Goal: Information Seeking & Learning: Learn about a topic

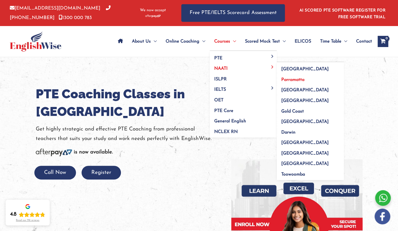
click at [286, 77] on link "Parramatta" at bounding box center [310, 77] width 67 height 11
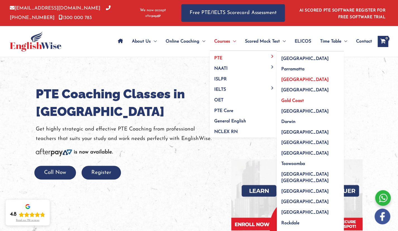
click at [297, 100] on span "Gold Coast" at bounding box center [293, 100] width 23 height 4
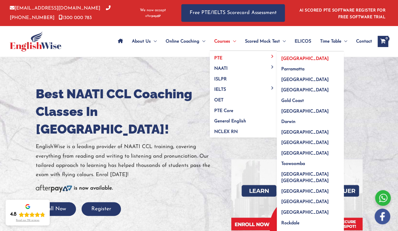
click at [282, 59] on span "[GEOGRAPHIC_DATA]" at bounding box center [306, 58] width 48 height 4
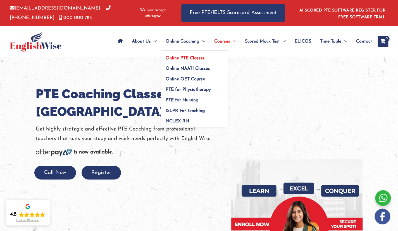
click at [190, 56] on span "Online PTE Classes" at bounding box center [185, 58] width 39 height 4
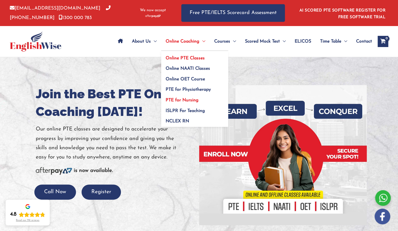
click at [189, 100] on span "PTE for Nursing" at bounding box center [182, 100] width 33 height 4
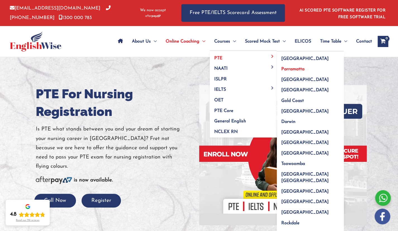
click at [282, 65] on link "Parramatta" at bounding box center [310, 67] width 67 height 11
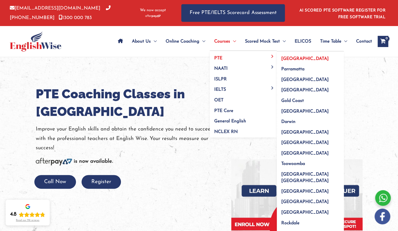
click at [224, 56] on link "PTE" at bounding box center [243, 56] width 67 height 11
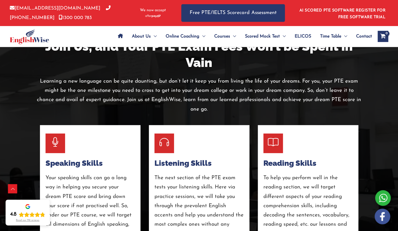
scroll to position [913, 0]
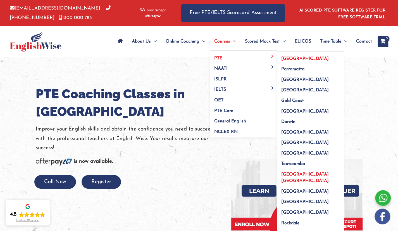
click at [304, 172] on span "[GEOGRAPHIC_DATA] [GEOGRAPHIC_DATA]" at bounding box center [306, 177] width 48 height 11
click at [299, 216] on link "Rockdale" at bounding box center [310, 221] width 67 height 11
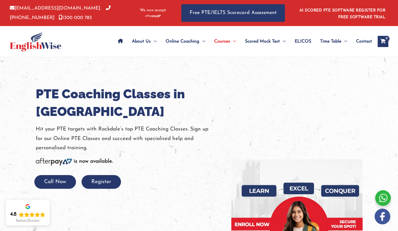
click at [219, 147] on p "Hit your PTE targets with Rockdale’s top PTE Coaching Classes. Sign up for our …" at bounding box center [129, 138] width 187 height 28
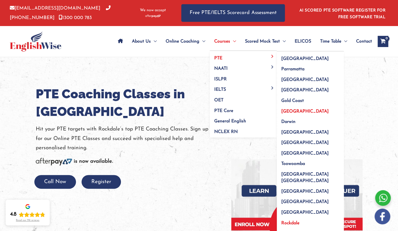
click at [297, 105] on link "[GEOGRAPHIC_DATA]" at bounding box center [310, 109] width 67 height 11
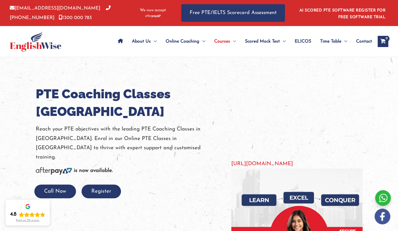
click at [267, 120] on div "[URL][DOMAIN_NAME]" at bounding box center [296, 126] width 131 height 83
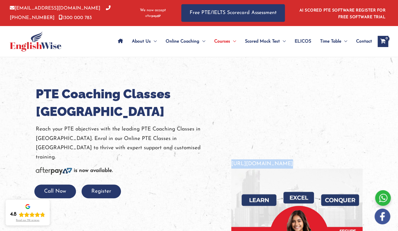
click at [234, 133] on div "[URL][DOMAIN_NAME]" at bounding box center [296, 126] width 131 height 83
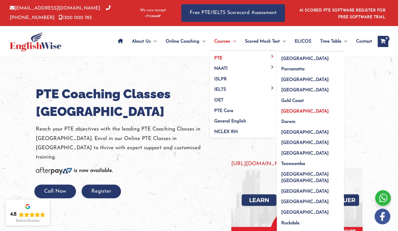
click at [257, 56] on link "PTE" at bounding box center [243, 56] width 67 height 11
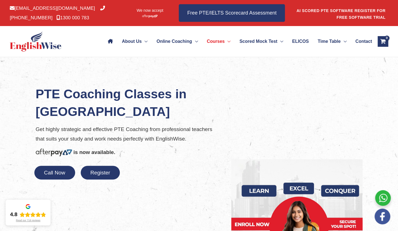
click at [101, 127] on p "Get highly strategic and effective PTE Coaching from professional teachers that…" at bounding box center [129, 133] width 187 height 19
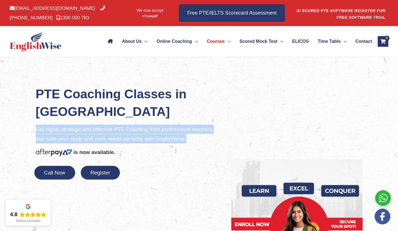
click at [101, 127] on p "Get highly strategic and effective PTE Coaching from professional teachers that…" at bounding box center [129, 133] width 187 height 19
copy p "Get highly strategic and effective PTE Coaching from professional teachers that…"
click at [101, 127] on p "Get highly strategic and effective PTE Coaching from professional teachers that…" at bounding box center [129, 133] width 187 height 19
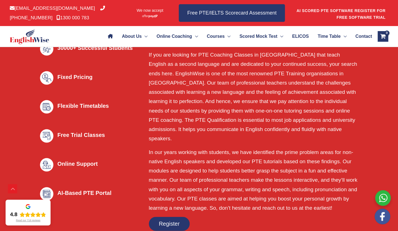
click at [142, 163] on div "30000+ Successful Students Fixed Pricing Flexible Timetables Free Trial Classes…" at bounding box center [90, 129] width 109 height 174
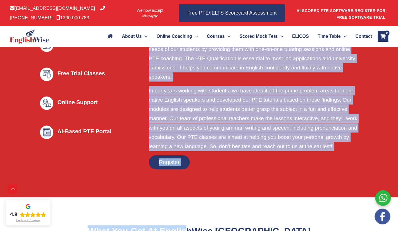
scroll to position [400, 0]
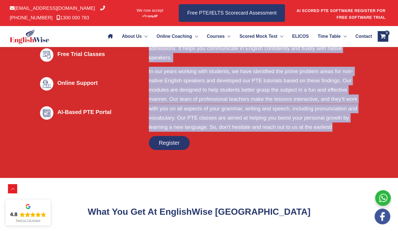
drag, startPoint x: 149, startPoint y: 83, endPoint x: 336, endPoint y: 123, distance: 191.3
click at [336, 123] on div "Your Best Choice for Online & Offline PTE Classes in Melbourne If you are looki…" at bounding box center [254, 48] width 210 height 204
copy div "Your Best Choice for Online & Offline PTE Classes in Melbourne If you are looki…"
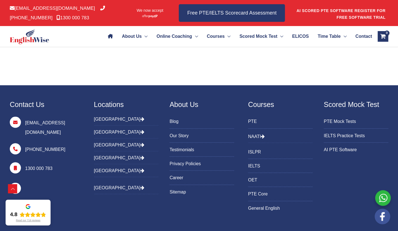
scroll to position [5314, 0]
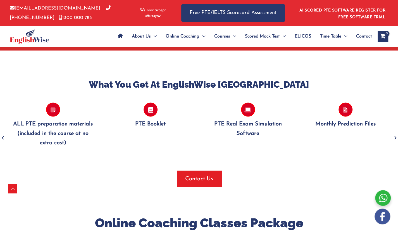
scroll to position [539, 0]
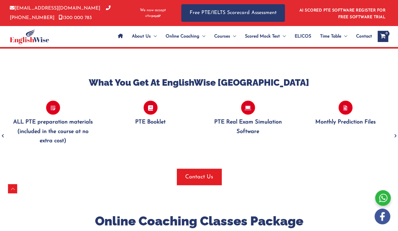
click at [3, 129] on icon "Previous" at bounding box center [3, 135] width 6 height 13
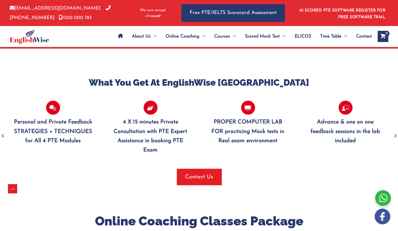
click at [3, 129] on icon "Previous" at bounding box center [3, 135] width 6 height 13
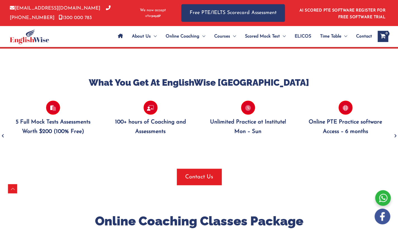
click at [3, 129] on icon "Previous" at bounding box center [3, 135] width 6 height 13
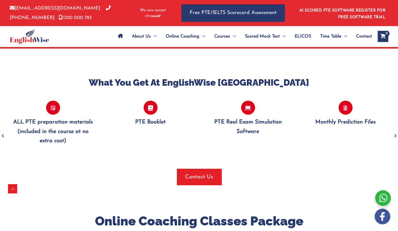
click at [3, 129] on icon "Previous" at bounding box center [3, 135] width 6 height 13
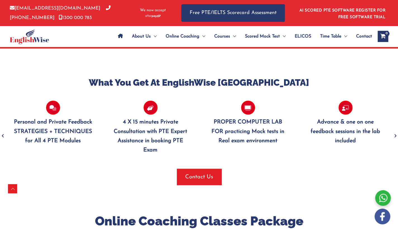
click at [3, 129] on icon "Previous" at bounding box center [3, 135] width 6 height 13
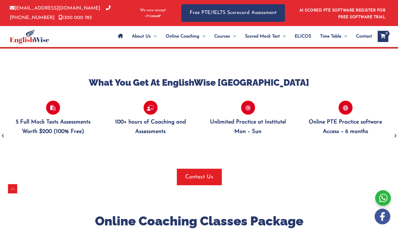
click at [3, 129] on icon "Previous" at bounding box center [3, 135] width 6 height 13
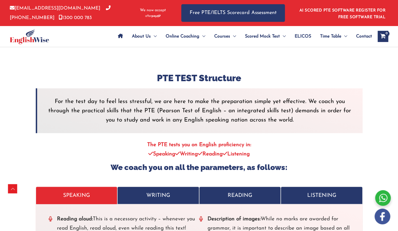
scroll to position [1690, 0]
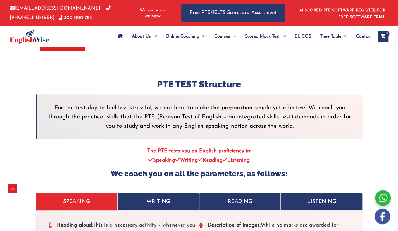
click at [188, 78] on h3 "PTE TEST Structure" at bounding box center [199, 84] width 327 height 12
click at [193, 78] on h3 "PTE TEST Structure" at bounding box center [199, 84] width 327 height 12
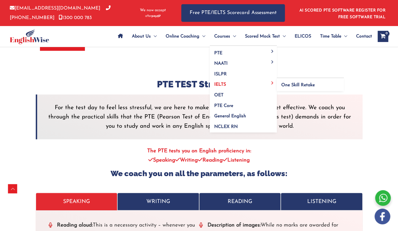
click at [221, 83] on span "IELTS" at bounding box center [220, 84] width 12 height 4
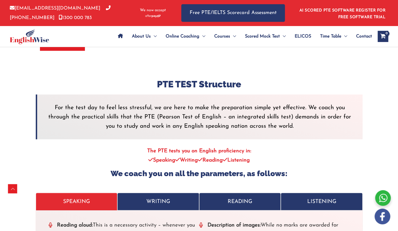
click at [144, 103] on p "For the test day to feel less stressful, we are here to make the preparation si…" at bounding box center [200, 117] width 309 height 28
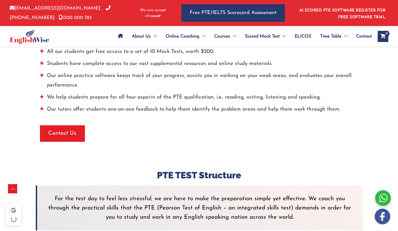
scroll to position [1571, 0]
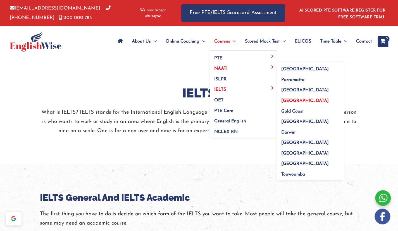
click at [293, 103] on link "[GEOGRAPHIC_DATA]" at bounding box center [310, 99] width 67 height 11
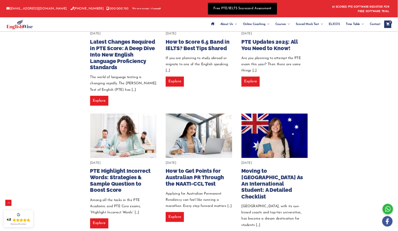
scroll to position [209, 0]
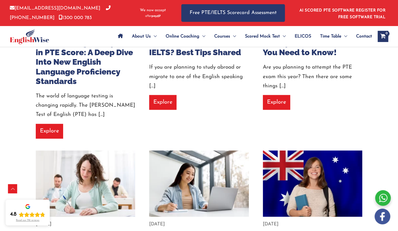
click at [236, 112] on article "[DATE] How to Score 6.5 Band in IELTS? Best Tips Shared If you are planning to …" at bounding box center [199, 51] width 108 height 188
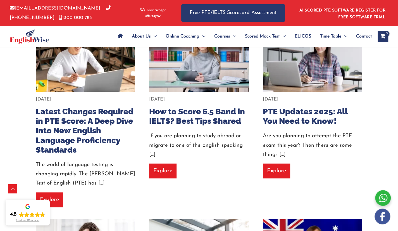
scroll to position [141, 0]
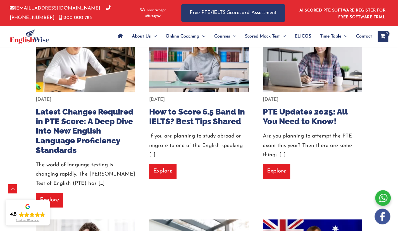
click at [91, 101] on div "[DATE]" at bounding box center [86, 99] width 100 height 9
click at [88, 81] on img at bounding box center [86, 58] width 110 height 73
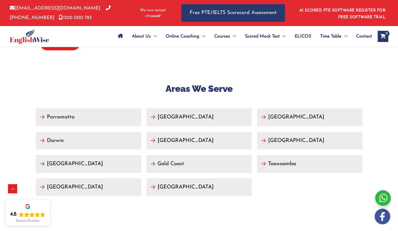
scroll to position [2145, 0]
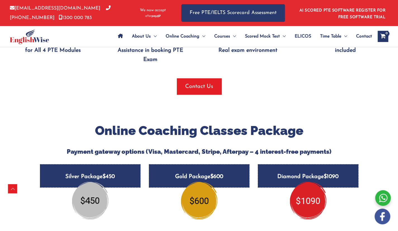
scroll to position [629, 0]
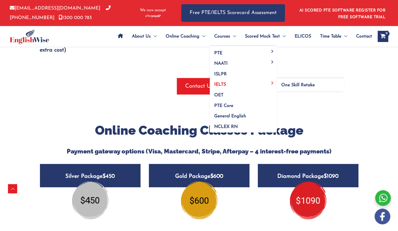
click at [224, 82] on span "IELTS" at bounding box center [220, 84] width 12 height 4
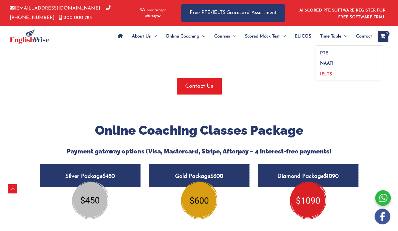
click at [327, 71] on link "IELTS" at bounding box center [349, 73] width 67 height 13
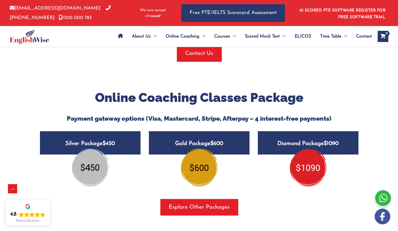
scroll to position [632, 0]
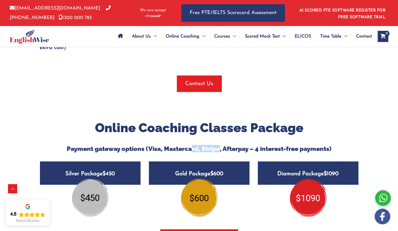
drag, startPoint x: 190, startPoint y: 139, endPoint x: 220, endPoint y: 134, distance: 30.8
click at [220, 134] on div "Online Coaching Classes Package Payment gateway options (Visa, Mastercard, Stri…" at bounding box center [199, 136] width 327 height 32
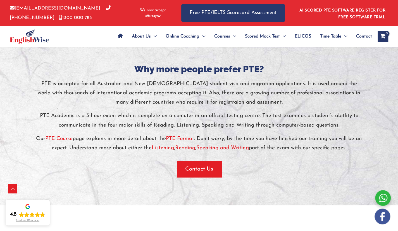
scroll to position [1183, 0]
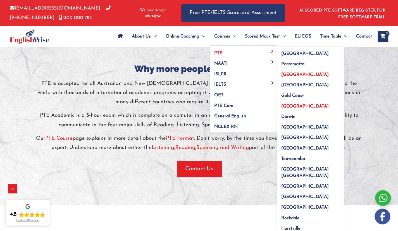
click at [284, 107] on span "[GEOGRAPHIC_DATA]" at bounding box center [306, 106] width 48 height 4
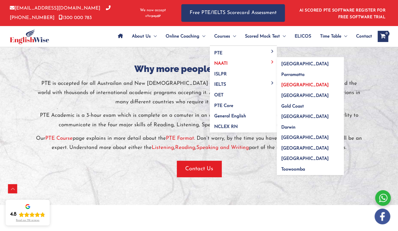
click at [286, 85] on span "[GEOGRAPHIC_DATA]" at bounding box center [306, 85] width 48 height 4
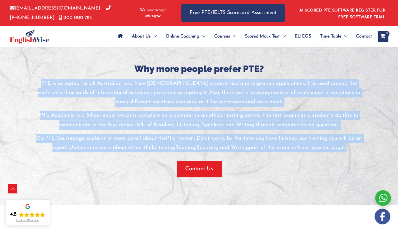
drag, startPoint x: 31, startPoint y: 71, endPoint x: 333, endPoint y: 147, distance: 311.0
click at [333, 147] on div "Why more people prefer PTE? PTE is accepted for all Austrailan and New Zealand …" at bounding box center [199, 120] width 335 height 114
copy div "PTE is accepted for all Austrailan and New Zealand student visa and migration a…"
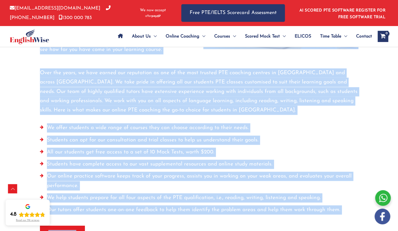
scroll to position [1607, 0]
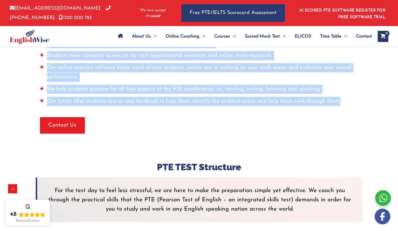
drag, startPoint x: 38, startPoint y: 86, endPoint x: 353, endPoint y: 90, distance: 314.5
copy div "With our years of experience teaching the English language to non-native speake…"
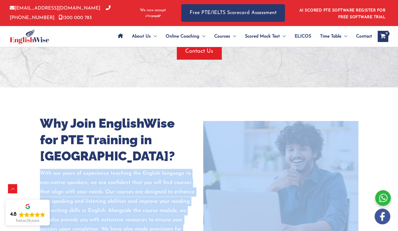
scroll to position [1288, 0]
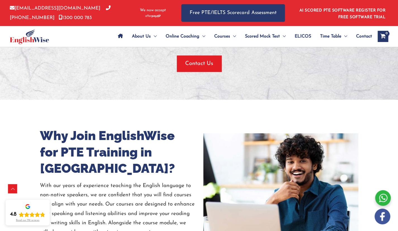
click at [155, 113] on div "Why Join EnglishWise for PTE Training in Melbourne? With our years of experienc…" at bounding box center [199, 182] width 335 height 165
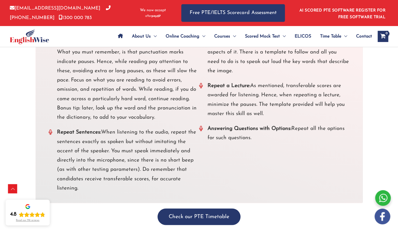
scroll to position [1881, 0]
click at [139, 141] on li "Repeat Sentences: When listening to the audio, repeat the sentences exactly as …" at bounding box center [124, 159] width 151 height 65
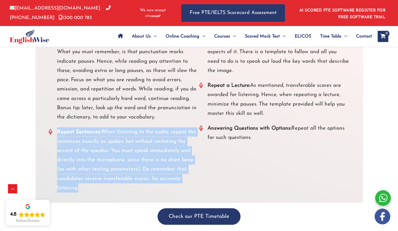
click at [139, 141] on li "Repeat Sentences: When listening to the audio, repeat the sentences exactly as …" at bounding box center [124, 159] width 151 height 65
copy li "Repeat Sentences: When listening to the audio, repeat the sentences exactly as …"
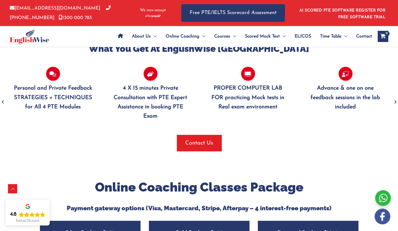
scroll to position [542, 0]
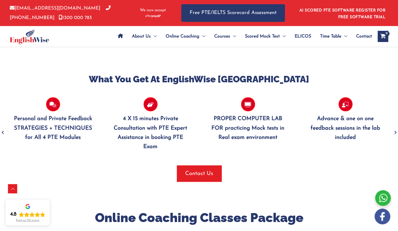
click at [159, 115] on p "4 X 15 minutes Private Consultation with PTE Expert Assistance in booking PTE E…" at bounding box center [150, 132] width 81 height 37
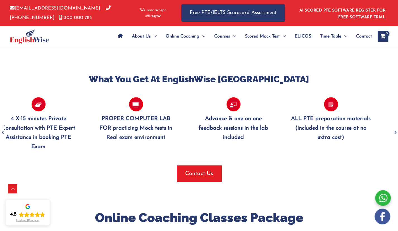
drag, startPoint x: 259, startPoint y: 109, endPoint x: 146, endPoint y: 121, distance: 112.7
click at [146, 121] on p "PROPER COMPUTER LAB FOR practicing Mock tests in Real exam environment" at bounding box center [136, 128] width 81 height 28
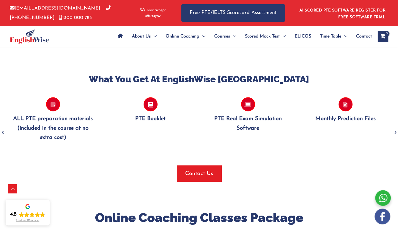
drag, startPoint x: 195, startPoint y: 114, endPoint x: 113, endPoint y: 119, distance: 81.2
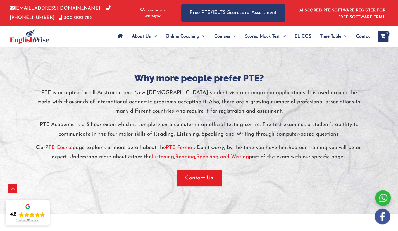
scroll to position [1174, 0]
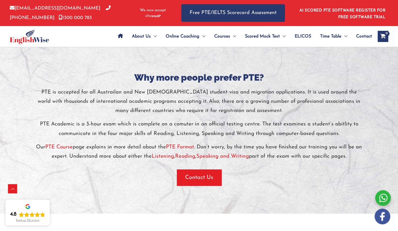
drag, startPoint x: 178, startPoint y: 86, endPoint x: 194, endPoint y: 104, distance: 24.4
click at [194, 104] on p "PTE is accepted for all Austrailan and New Zealand student visa and migration a…" at bounding box center [199, 102] width 327 height 28
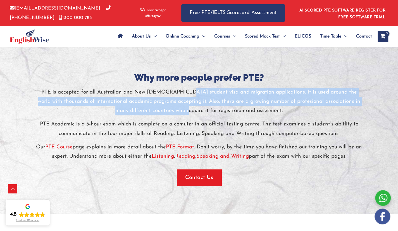
click at [194, 104] on p "PTE is accepted for all Austrailan and New Zealand student visa and migration a…" at bounding box center [199, 102] width 327 height 28
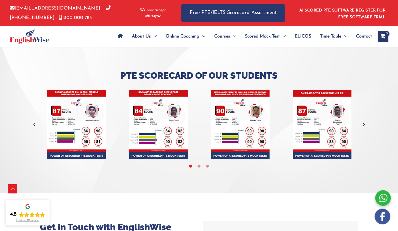
scroll to position [2070, 0]
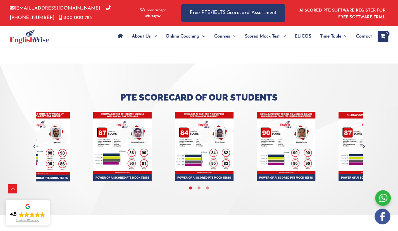
drag, startPoint x: 159, startPoint y: 141, endPoint x: 217, endPoint y: 142, distance: 58.2
click at [217, 142] on img "tracker" at bounding box center [204, 146] width 59 height 69
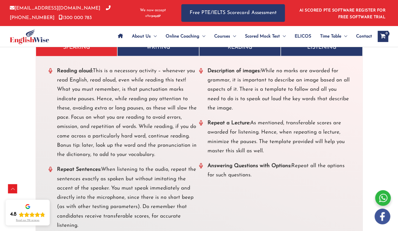
scroll to position [2045, 0]
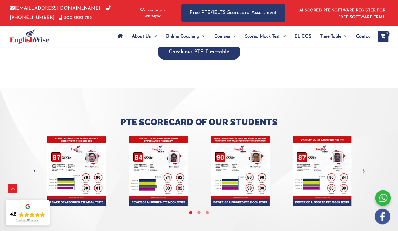
click at [225, 152] on img "tracker" at bounding box center [240, 170] width 59 height 69
click at [251, 116] on h3 "Pte Scorecard of Our Students" at bounding box center [199, 122] width 327 height 12
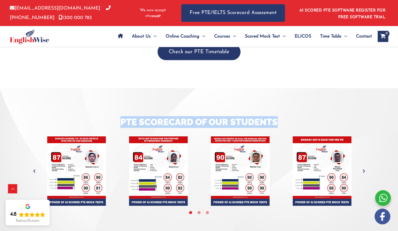
click at [251, 116] on h3 "Pte Scorecard of Our Students" at bounding box center [199, 122] width 327 height 12
click at [254, 116] on h3 "Pte Scorecard of Our Students" at bounding box center [199, 122] width 327 height 12
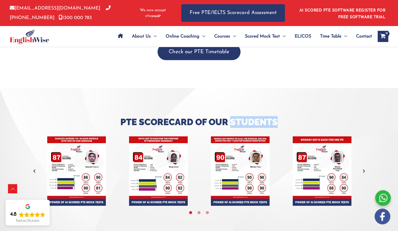
click at [254, 116] on h3 "Pte Scorecard of Our Students" at bounding box center [199, 122] width 327 height 12
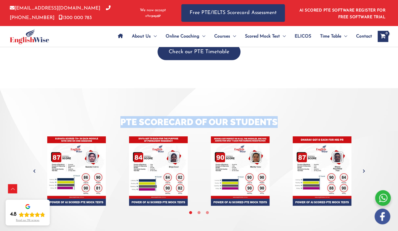
click at [254, 116] on h3 "Pte Scorecard of Our Students" at bounding box center [199, 122] width 327 height 12
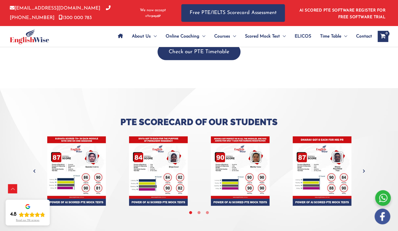
click at [265, 105] on div at bounding box center [199, 163] width 398 height 151
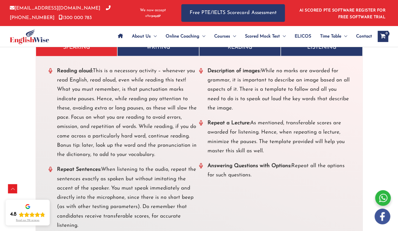
scroll to position [1642, 0]
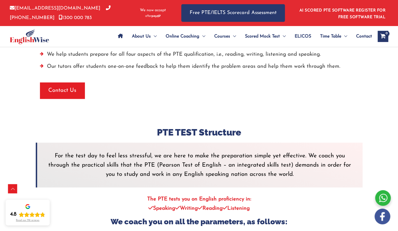
click at [294, 17] on div at bounding box center [295, 13] width 3 height 26
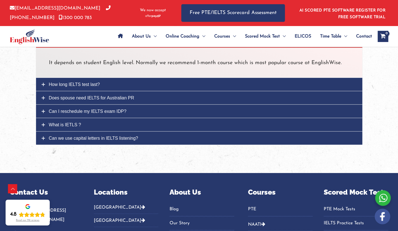
scroll to position [722, 0]
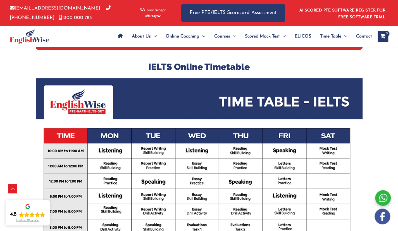
scroll to position [187, 0]
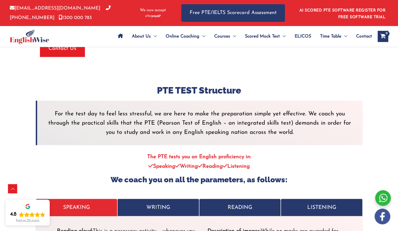
scroll to position [1690, 0]
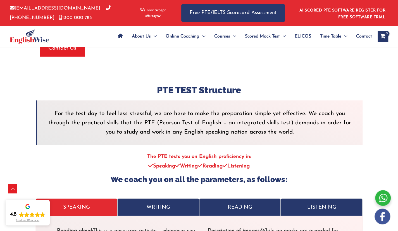
click at [208, 84] on h3 "PTE TEST Structure" at bounding box center [199, 90] width 327 height 12
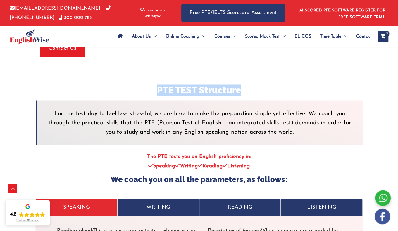
click at [208, 84] on h3 "PTE TEST Structure" at bounding box center [199, 90] width 327 height 12
click at [218, 84] on h3 "PTE TEST Structure" at bounding box center [199, 90] width 327 height 12
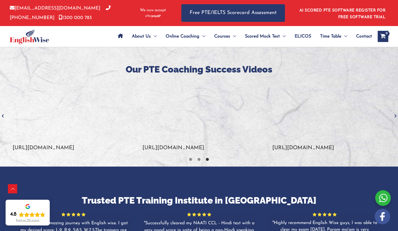
scroll to position [883, 0]
click at [176, 65] on h3 "Our PTE Coaching Success Videos" at bounding box center [199, 69] width 390 height 12
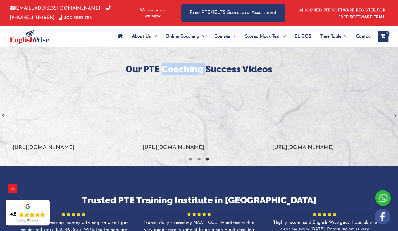
click at [176, 65] on h3 "Our PTE Coaching Success Videos" at bounding box center [199, 69] width 390 height 12
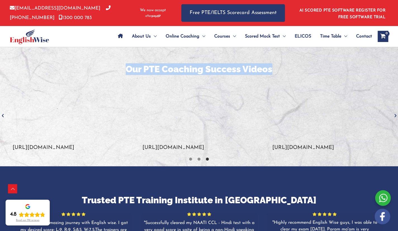
click at [176, 65] on h3 "Our PTE Coaching Success Videos" at bounding box center [199, 69] width 390 height 12
drag, startPoint x: 176, startPoint y: 65, endPoint x: 195, endPoint y: 65, distance: 18.7
click at [195, 65] on h3 "Our PTE Coaching Success Videos" at bounding box center [199, 69] width 390 height 12
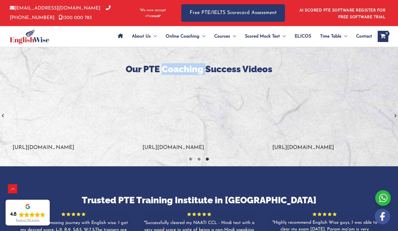
click at [195, 65] on h3 "Our PTE Coaching Success Videos" at bounding box center [199, 69] width 390 height 12
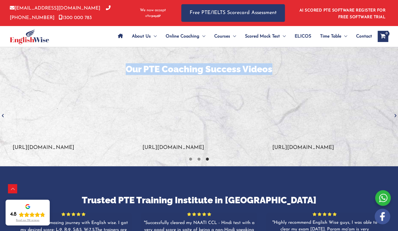
click at [195, 65] on h3 "Our PTE Coaching Success Videos" at bounding box center [199, 69] width 390 height 12
drag, startPoint x: 195, startPoint y: 65, endPoint x: 222, endPoint y: 65, distance: 26.8
click at [222, 65] on h3 "Our PTE Coaching Success Videos" at bounding box center [199, 69] width 390 height 12
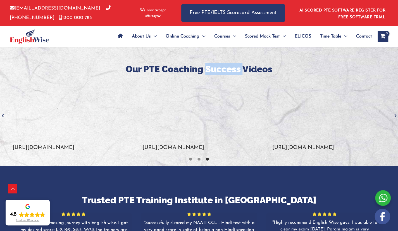
click at [222, 65] on h3 "Our PTE Coaching Success Videos" at bounding box center [199, 69] width 390 height 12
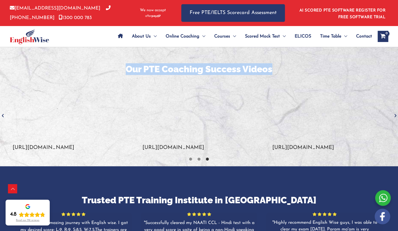
click at [222, 65] on h3 "Our PTE Coaching Success Videos" at bounding box center [199, 69] width 390 height 12
drag, startPoint x: 222, startPoint y: 65, endPoint x: 243, endPoint y: 63, distance: 21.6
click at [243, 63] on div "Our PTE Coaching Success Videos https://youtube.com/watch?v=AqthEHE3mak https:/…" at bounding box center [199, 121] width 398 height 173
click at [243, 63] on div at bounding box center [199, 121] width 398 height 173
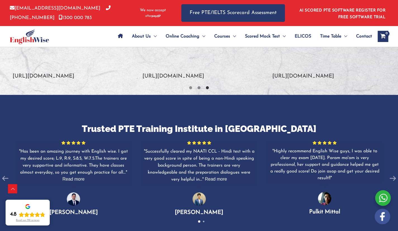
scroll to position [956, 0]
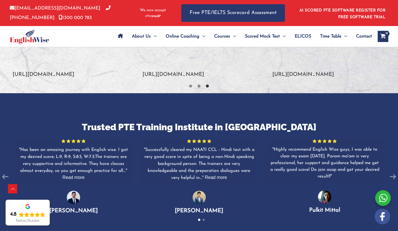
click at [182, 123] on h3 "Trusted PTE Training Institute in Perth" at bounding box center [199, 127] width 398 height 12
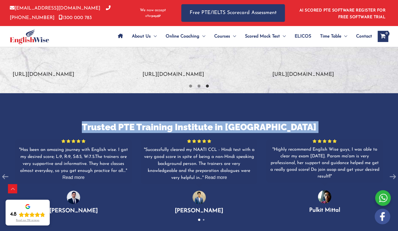
click at [182, 123] on h3 "Trusted PTE Training Institute in Perth" at bounding box center [199, 127] width 398 height 12
click at [197, 122] on h3 "Trusted PTE Training Institute in Perth" at bounding box center [199, 127] width 398 height 12
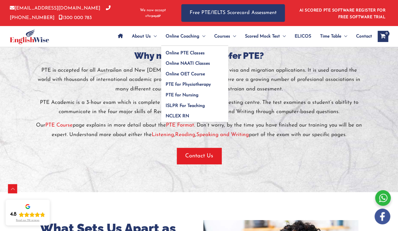
scroll to position [1182, 0]
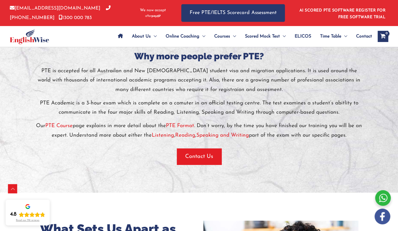
drag, startPoint x: 132, startPoint y: 57, endPoint x: 371, endPoint y: 137, distance: 252.5
click at [367, 137] on div "Why more people prefer PTE? PTE is accepted for all Austrailan and New Zealand …" at bounding box center [199, 107] width 335 height 170
click at [371, 137] on div at bounding box center [199, 107] width 398 height 170
drag, startPoint x: 375, startPoint y: 139, endPoint x: 119, endPoint y: 63, distance: 266.7
click at [119, 63] on div "Why more people prefer PTE? PTE is accepted for all Austrailan and New Zealand …" at bounding box center [199, 107] width 335 height 170
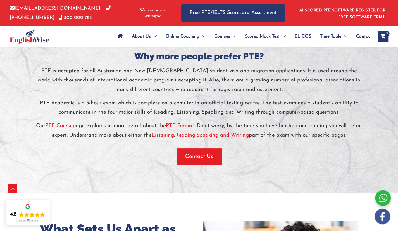
click at [119, 62] on h3 "Why more people prefer PTE?" at bounding box center [199, 56] width 327 height 12
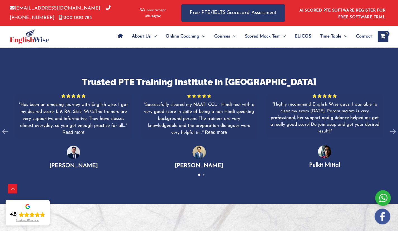
scroll to position [1154, 0]
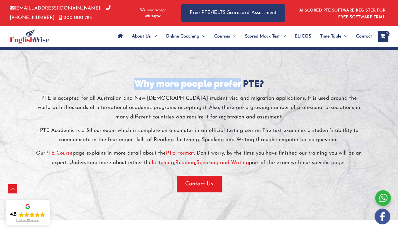
drag, startPoint x: 138, startPoint y: 84, endPoint x: 242, endPoint y: 86, distance: 103.7
click at [242, 86] on h3 "Why more people prefer PTE?" at bounding box center [199, 84] width 327 height 12
copy h3 "Why more people prefer"
drag, startPoint x: 34, startPoint y: 95, endPoint x: 370, endPoint y: 169, distance: 343.8
click at [367, 169] on div "Why more people prefer PTE? PTE is accepted for all Austrailan and New Zealand …" at bounding box center [199, 135] width 335 height 170
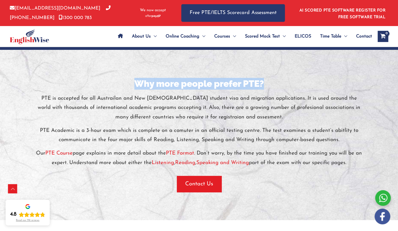
copy div "Why more people prefer PTE?"
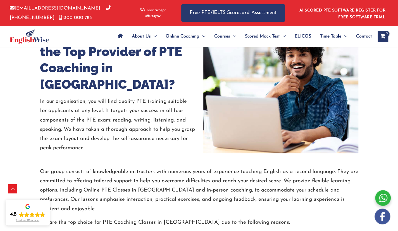
scroll to position [1375, 0]
click at [41, 96] on p "In our organisation, you will find quality PTE training suitable for applicants…" at bounding box center [117, 124] width 155 height 56
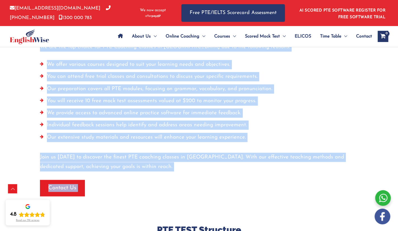
scroll to position [1573, 0]
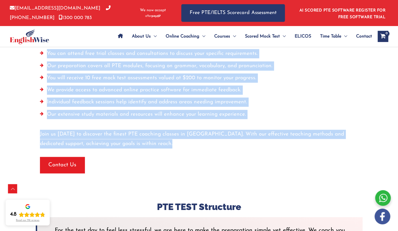
drag, startPoint x: 39, startPoint y: 94, endPoint x: 159, endPoint y: 141, distance: 128.4
copy div "In our organisation, you will find quality PTE training suitable for applicants…"
click at [159, 148] on div at bounding box center [199, 152] width 319 height 8
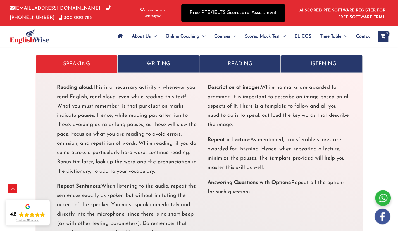
scroll to position [1832, 0]
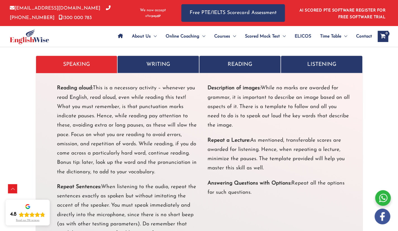
click at [210, 138] on strong "Repeat a Lecture:" at bounding box center [229, 140] width 43 height 5
drag, startPoint x: 209, startPoint y: 132, endPoint x: 230, endPoint y: 129, distance: 21.5
click at [230, 138] on strong "Repeat a Lecture:" at bounding box center [229, 140] width 43 height 5
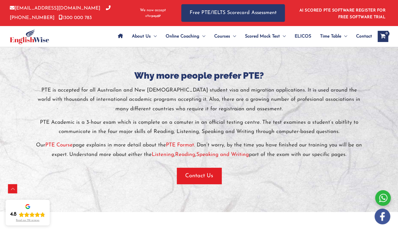
scroll to position [1162, 0]
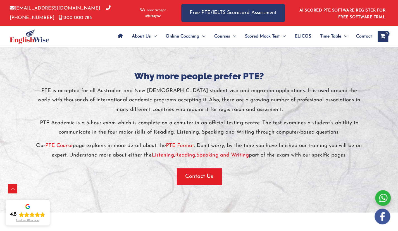
drag, startPoint x: 133, startPoint y: 73, endPoint x: 366, endPoint y: 157, distance: 247.3
click at [366, 157] on div "Why more people prefer PTE? PTE is accepted for all Austrailan and New Zealand …" at bounding box center [199, 127] width 335 height 114
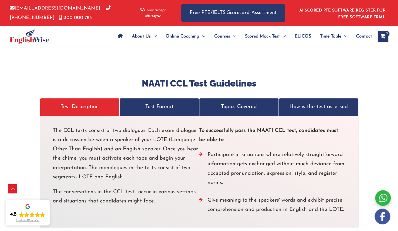
scroll to position [1564, 0]
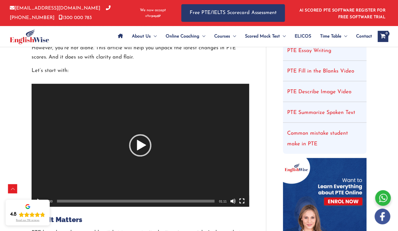
scroll to position [90, 0]
